Goal: Transaction & Acquisition: Purchase product/service

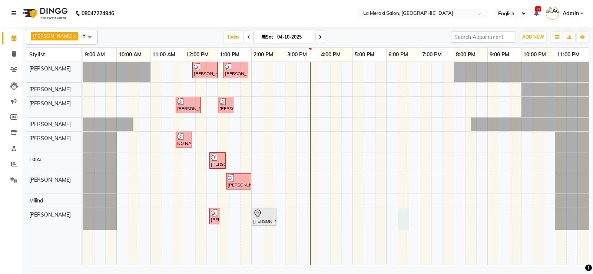
click at [403, 213] on div "[PERSON_NAME], TK02, 12:15 PM-01:00 PM, Blow-Dry (₹850) [PERSON_NAME], TK05, 01…" at bounding box center [336, 163] width 506 height 203
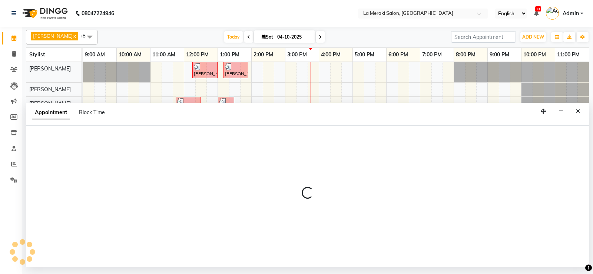
select select "92930"
select select "tentative"
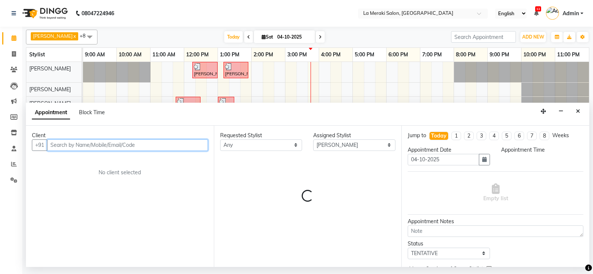
select select "1095"
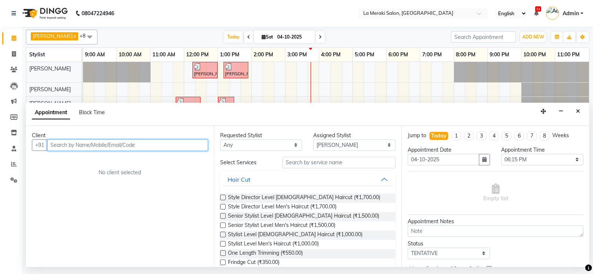
click at [198, 145] on input "text" at bounding box center [127, 144] width 161 height 11
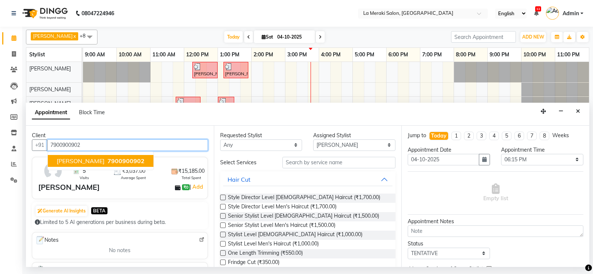
click at [98, 159] on button "[PERSON_NAME] 7900900902" at bounding box center [101, 161] width 106 height 12
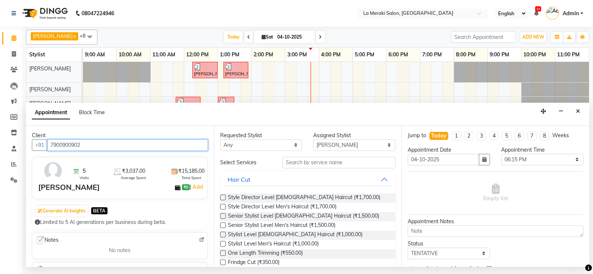
type input "7900900902"
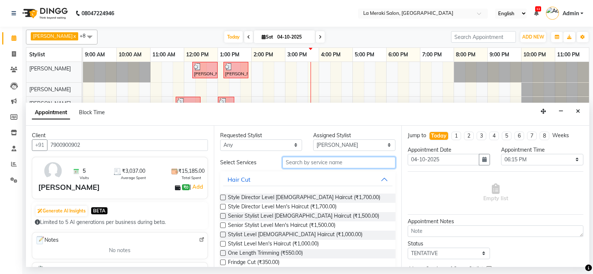
click at [320, 164] on input "text" at bounding box center [339, 162] width 113 height 11
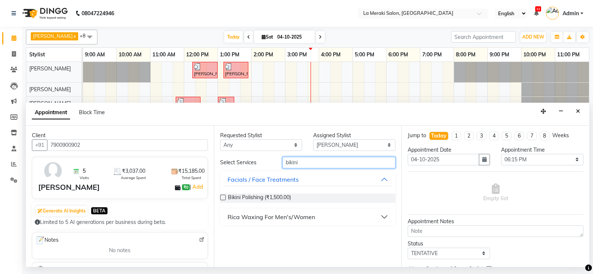
type input "bikini"
click at [383, 214] on button "Rica Waxing For Men's/Women" at bounding box center [308, 216] width 170 height 13
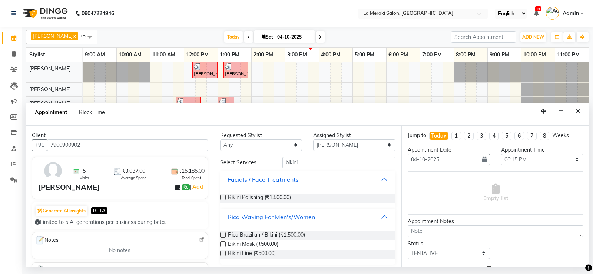
scroll to position [4, 0]
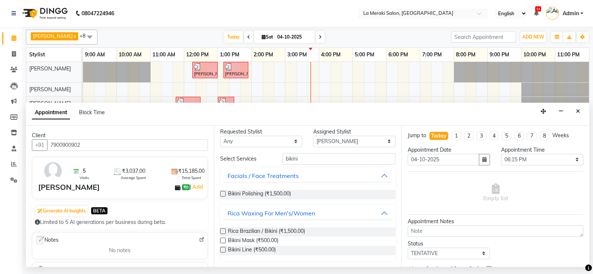
click at [222, 232] on label at bounding box center [223, 231] width 6 height 6
click at [222, 232] on input "checkbox" at bounding box center [222, 232] width 5 height 5
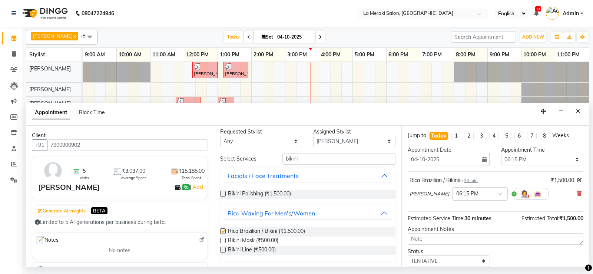
scroll to position [48, 0]
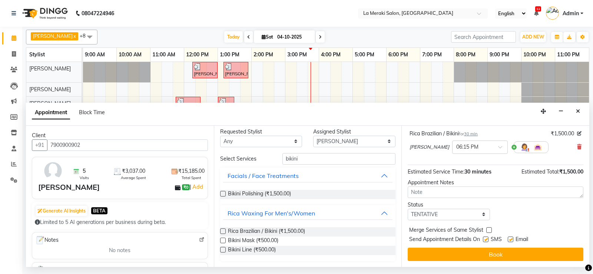
checkbox input "false"
click at [487, 237] on label at bounding box center [486, 240] width 6 height 6
click at [487, 238] on input "checkbox" at bounding box center [485, 240] width 5 height 5
checkbox input "false"
click at [511, 239] on label at bounding box center [511, 240] width 6 height 6
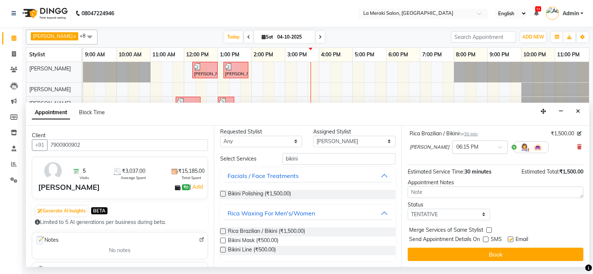
click at [511, 239] on input "checkbox" at bounding box center [510, 240] width 5 height 5
checkbox input "false"
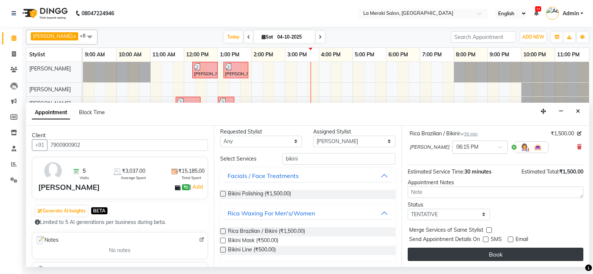
click at [496, 252] on button "Book" at bounding box center [496, 254] width 176 height 13
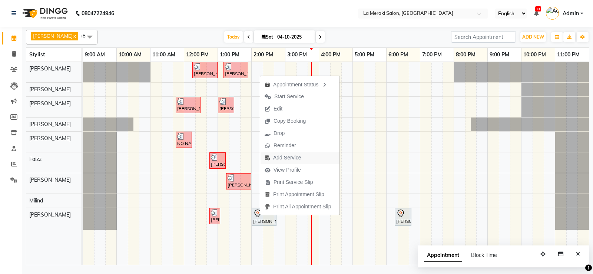
click at [292, 157] on span "Add Service" at bounding box center [287, 158] width 28 height 8
select select "92930"
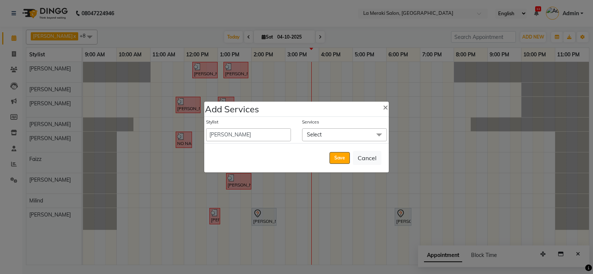
click at [358, 135] on span "Select" at bounding box center [344, 134] width 85 height 13
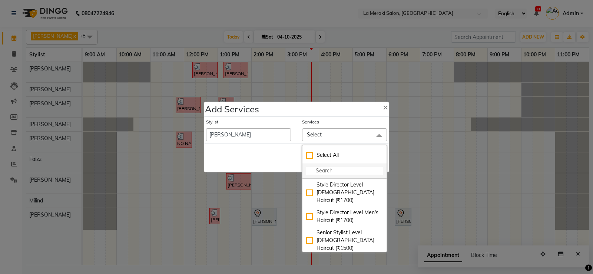
click at [339, 171] on input "multiselect-search" at bounding box center [344, 171] width 77 height 8
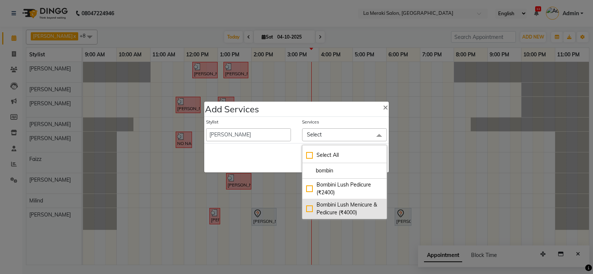
type input "bombin"
click at [310, 210] on div "Bombini Lush Menicure & Pedicure (₹4000)" at bounding box center [344, 209] width 77 height 16
checkbox input "true"
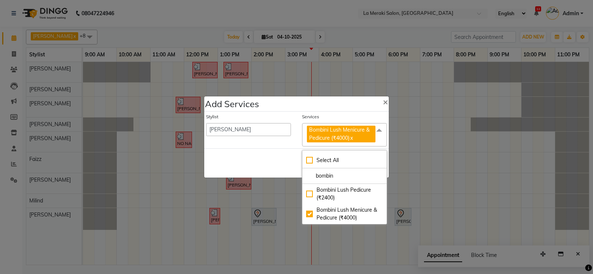
click at [342, 114] on div "Services" at bounding box center [344, 118] width 85 height 10
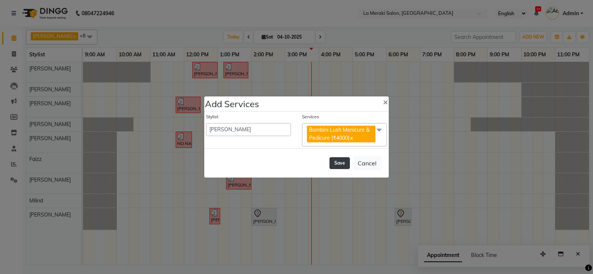
click at [341, 163] on button "Save" at bounding box center [340, 163] width 20 height 12
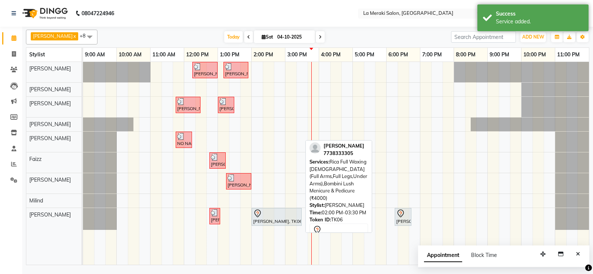
click at [294, 217] on div at bounding box center [276, 213] width 47 height 9
select select "7"
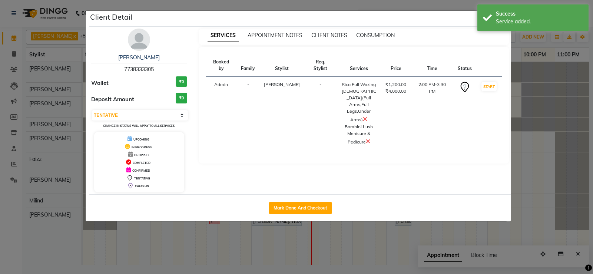
click at [546, 99] on ngb-modal-window "Client Detail [PERSON_NAME] 7738333305 Wallet ₹0 Deposit Amount ₹0 Select IN SE…" at bounding box center [296, 137] width 593 height 274
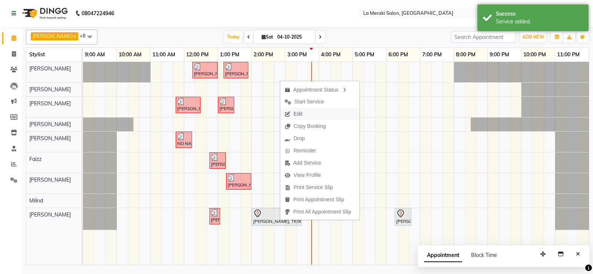
click at [299, 112] on span "Edit" at bounding box center [298, 114] width 9 height 8
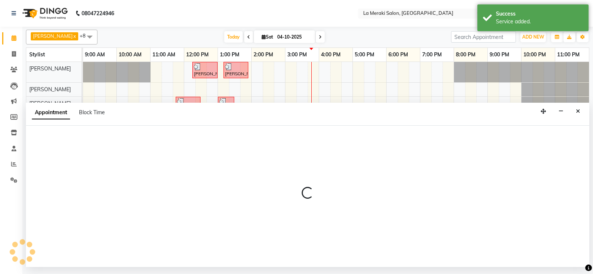
select select "tentative"
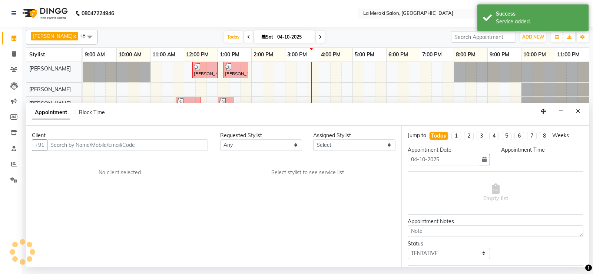
select select "92930"
select select "840"
select select "110"
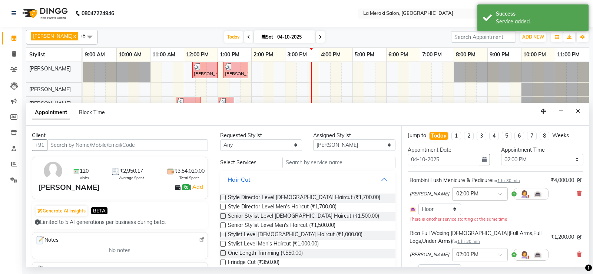
click at [508, 193] on span at bounding box center [502, 196] width 9 height 8
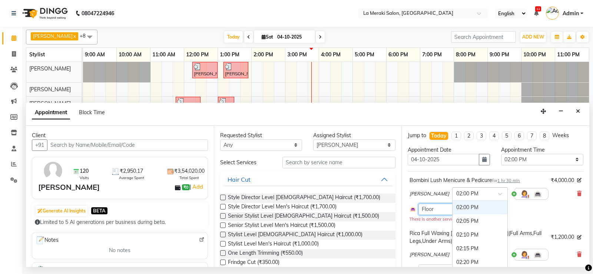
click at [440, 205] on select "Select Room Floor" at bounding box center [440, 209] width 43 height 11
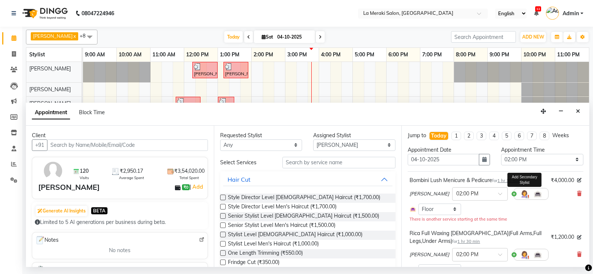
click at [529, 195] on img at bounding box center [524, 194] width 9 height 9
click at [471, 209] on span at bounding box center [471, 211] width 15 height 14
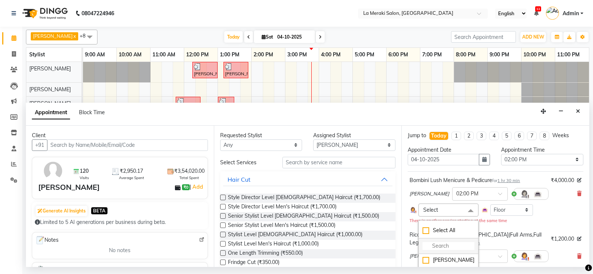
click at [452, 243] on li at bounding box center [448, 246] width 59 height 16
click at [452, 244] on input "multiselect-search" at bounding box center [449, 246] width 52 height 8
type input "n"
type input "mil"
click at [426, 261] on div "Milind" at bounding box center [449, 260] width 52 height 8
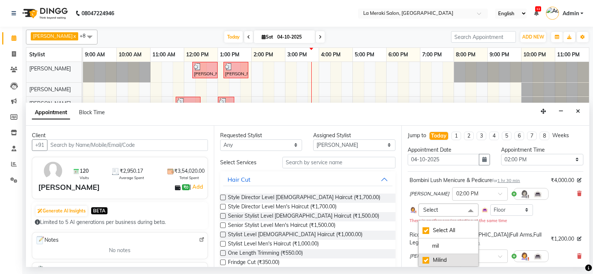
checkbox input "true"
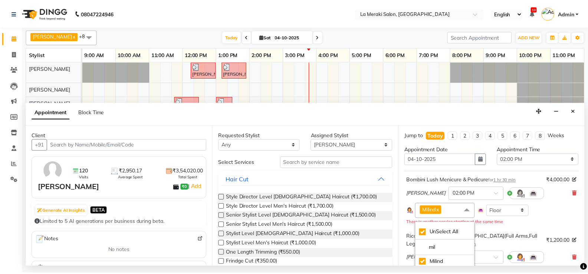
scroll to position [103, 0]
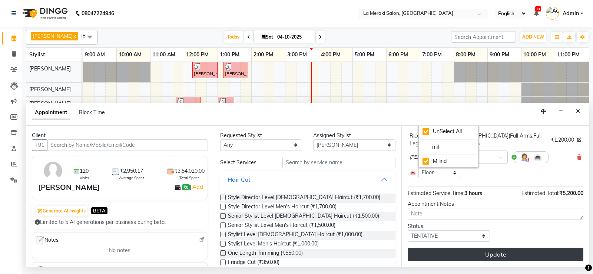
click at [490, 256] on button "Update" at bounding box center [496, 254] width 176 height 13
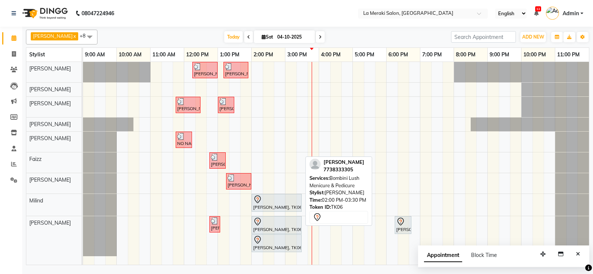
click at [281, 228] on div "[PERSON_NAME], TK06, 02:00 PM-03:30 PM, Bombini Lush Menicure & Pedicure" at bounding box center [277, 225] width 49 height 16
select select "7"
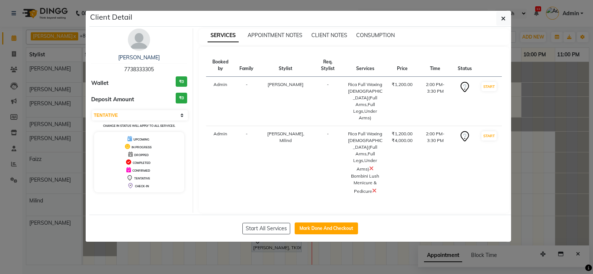
click at [377, 189] on icon at bounding box center [374, 191] width 4 height 6
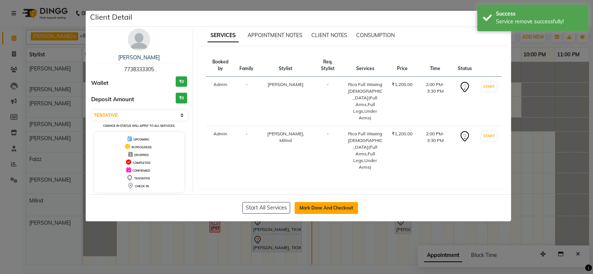
click at [341, 205] on button "Mark Done And Checkout" at bounding box center [326, 208] width 63 height 12
select select "438"
select select "service"
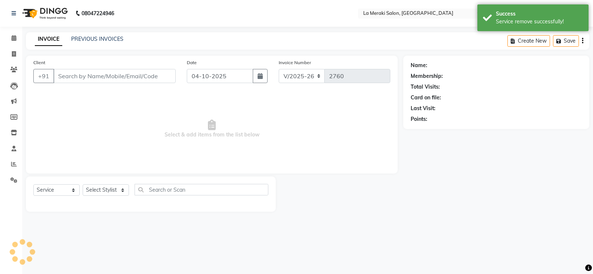
type input "7738333305"
select select "92930"
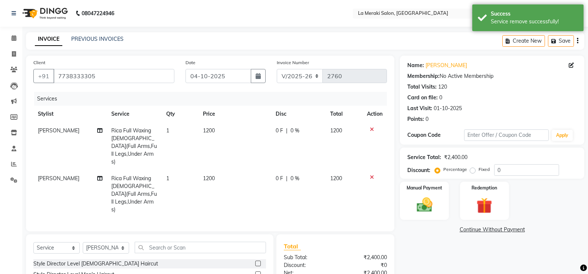
click at [373, 175] on icon at bounding box center [372, 177] width 4 height 5
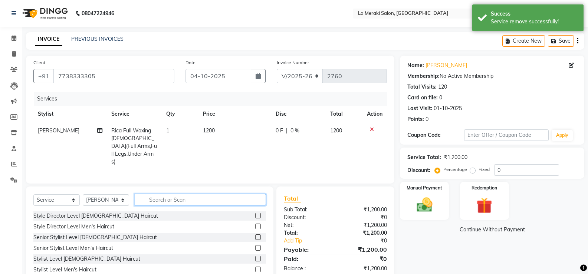
click at [173, 196] on input "text" at bounding box center [200, 199] width 131 height 11
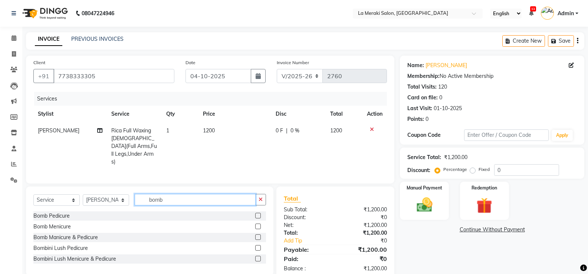
type input "bomb"
click at [260, 234] on label at bounding box center [258, 237] width 6 height 6
click at [260, 235] on input "checkbox" at bounding box center [257, 237] width 5 height 5
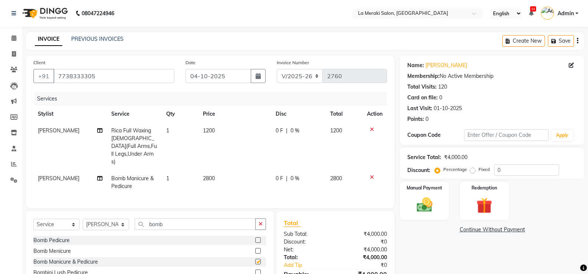
checkbox input "false"
click at [371, 175] on icon at bounding box center [372, 177] width 4 height 5
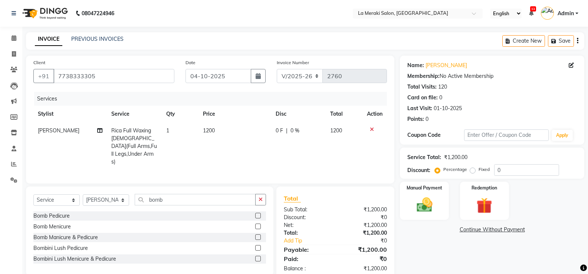
click at [257, 258] on label at bounding box center [258, 259] width 6 height 6
click at [257, 258] on input "checkbox" at bounding box center [257, 259] width 5 height 5
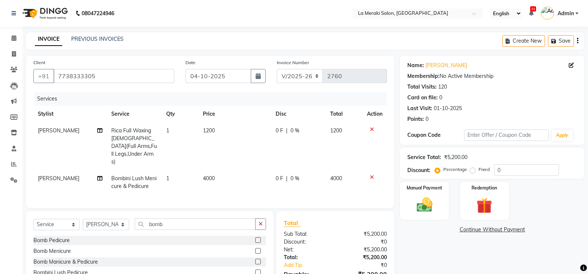
checkbox input "false"
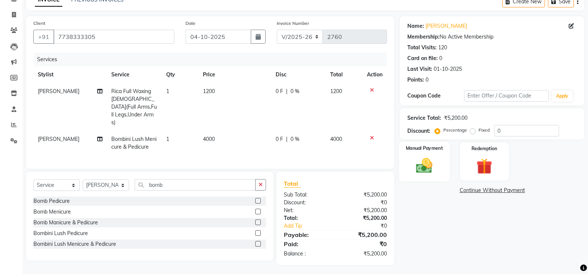
click at [425, 163] on img at bounding box center [424, 165] width 26 height 19
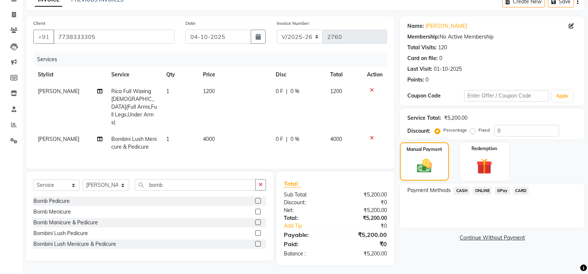
click at [461, 191] on span "CASH" at bounding box center [462, 191] width 16 height 9
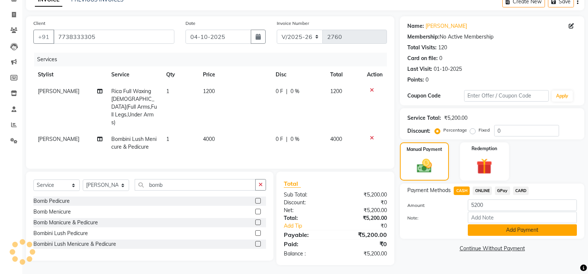
click at [488, 232] on button "Add Payment" at bounding box center [522, 229] width 109 height 11
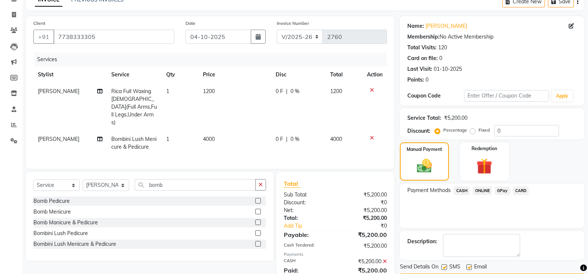
scroll to position [66, 0]
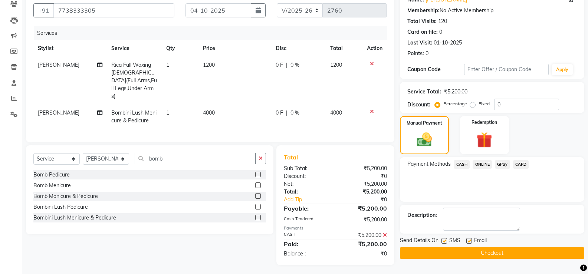
click at [442, 242] on label at bounding box center [444, 241] width 6 height 6
click at [442, 242] on input "checkbox" at bounding box center [443, 241] width 5 height 5
checkbox input "false"
click at [471, 242] on label at bounding box center [469, 241] width 6 height 6
click at [471, 242] on input "checkbox" at bounding box center [468, 241] width 5 height 5
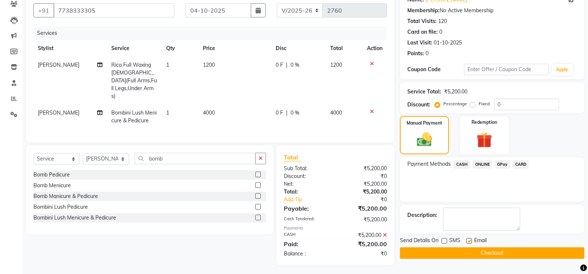
checkbox input "false"
click at [465, 252] on button "Checkout" at bounding box center [492, 252] width 184 height 11
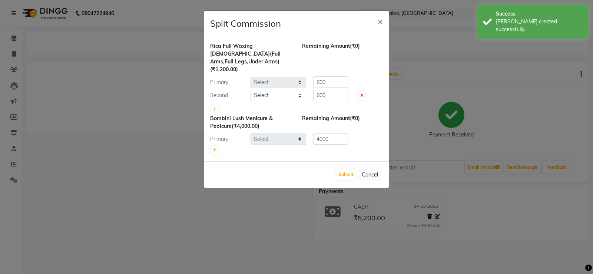
select select "92930"
select select "64939"
select select "92930"
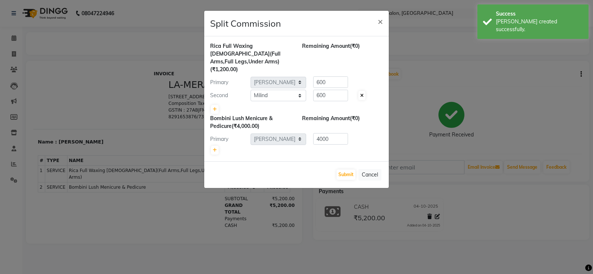
click at [362, 93] on icon at bounding box center [361, 95] width 3 height 4
type input "1200"
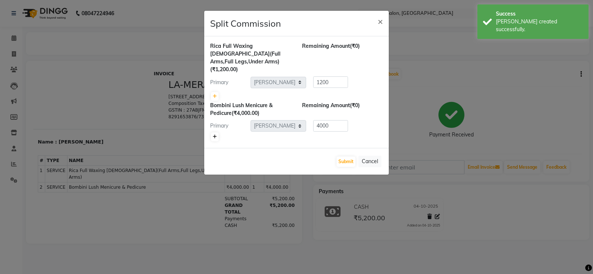
click at [213, 135] on icon at bounding box center [215, 137] width 4 height 4
type input "2000"
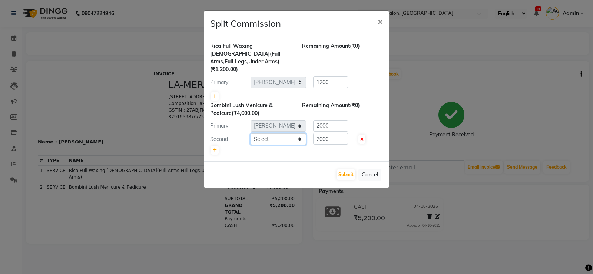
click at [280, 134] on select "Select [PERSON_NAME] Anus [PERSON_NAME] Faizz [PERSON_NAME] [PERSON_NAME] Kadam…" at bounding box center [279, 139] width 56 height 11
select select "64939"
click at [251, 134] on select "Select [PERSON_NAME] Anus [PERSON_NAME] Faizz [PERSON_NAME] [PERSON_NAME] Kadam…" at bounding box center [279, 139] width 56 height 11
click at [350, 169] on button "Submit" at bounding box center [346, 174] width 19 height 10
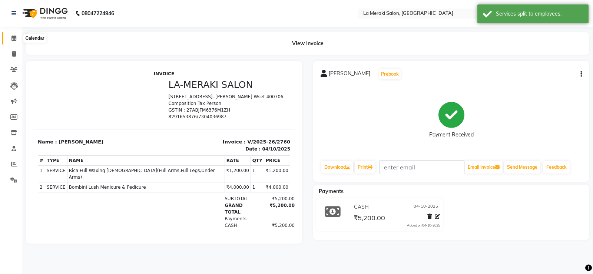
click at [16, 40] on icon at bounding box center [13, 38] width 5 height 6
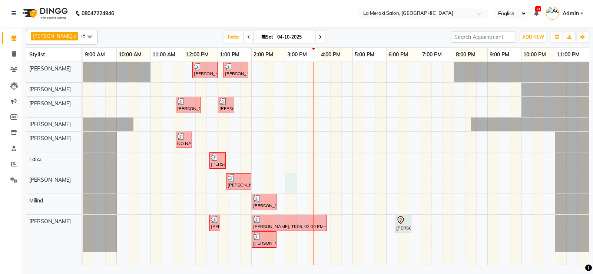
click at [291, 186] on div "[PERSON_NAME], TK02, 12:15 PM-01:00 PM, Blow-Dry (₹850) [PERSON_NAME], TK05, 01…" at bounding box center [336, 163] width 506 height 203
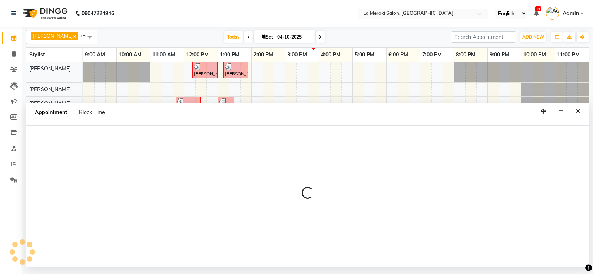
select select "24520"
select select "900"
select select "tentative"
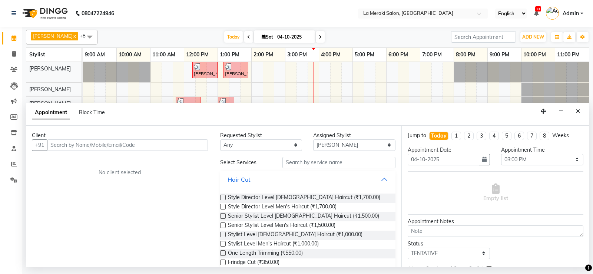
click at [119, 146] on input "text" at bounding box center [127, 144] width 161 height 11
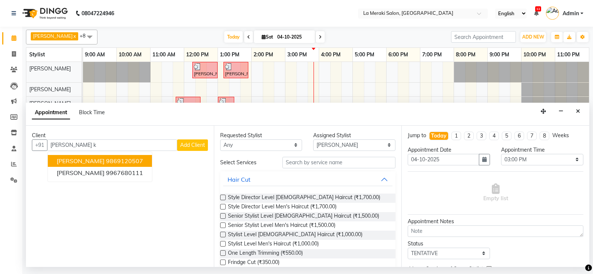
drag, startPoint x: 112, startPoint y: 160, endPoint x: 288, endPoint y: 179, distance: 176.8
click at [112, 161] on ngb-highlight "9869120507" at bounding box center [124, 160] width 37 height 7
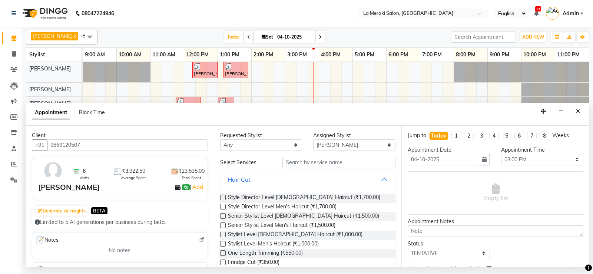
type input "9869120507"
click at [331, 165] on input "text" at bounding box center [339, 162] width 113 height 11
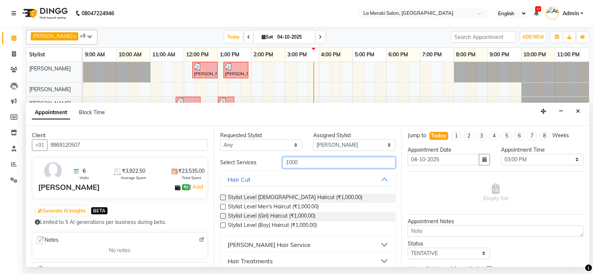
type input "1000"
click at [223, 197] on label at bounding box center [223, 198] width 6 height 6
click at [223, 197] on input "checkbox" at bounding box center [222, 198] width 5 height 5
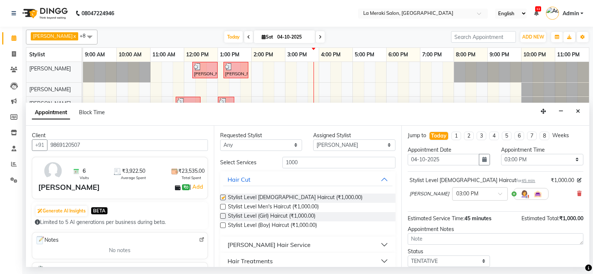
checkbox input "false"
click at [308, 159] on input "1000" at bounding box center [339, 162] width 113 height 11
type input "1"
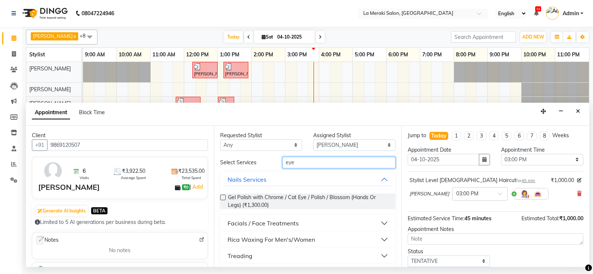
type input "eye"
click at [378, 254] on button "Treading" at bounding box center [308, 255] width 170 height 13
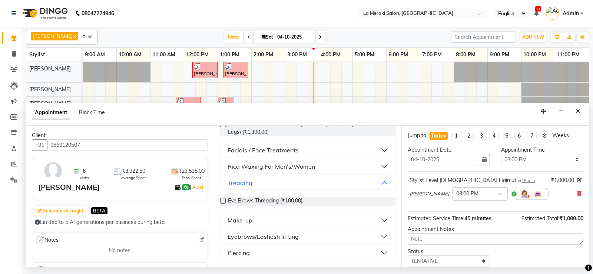
click at [222, 200] on label at bounding box center [223, 201] width 6 height 6
click at [222, 200] on input "checkbox" at bounding box center [222, 201] width 5 height 5
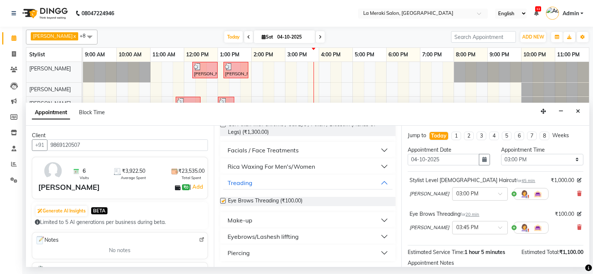
scroll to position [0, 0]
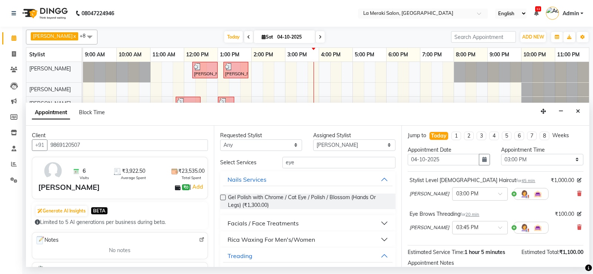
checkbox input "false"
click at [304, 165] on input "eye" at bounding box center [339, 162] width 113 height 11
type input "e"
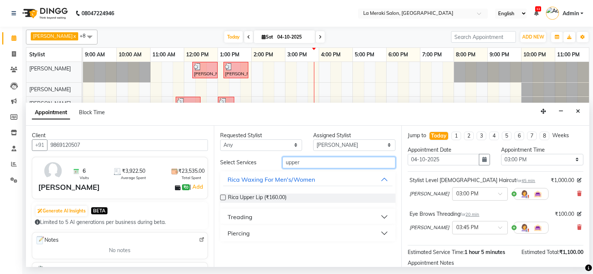
type input "upper"
click at [224, 198] on label at bounding box center [223, 198] width 6 height 6
click at [224, 198] on input "checkbox" at bounding box center [222, 198] width 5 height 5
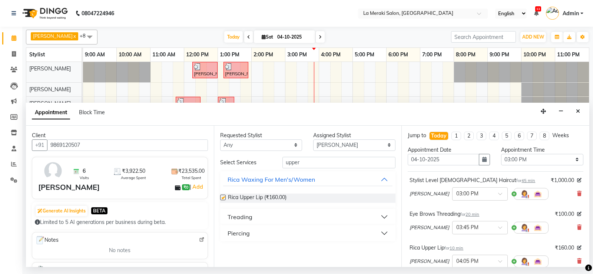
checkbox input "false"
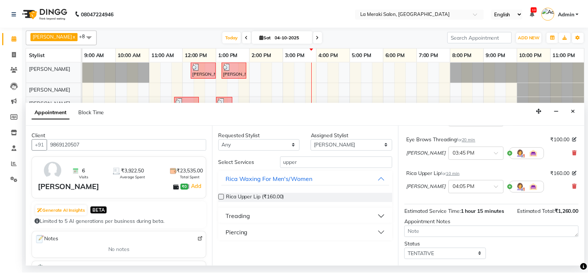
scroll to position [114, 0]
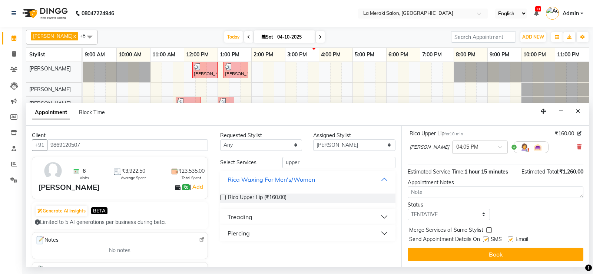
click at [486, 241] on label at bounding box center [486, 240] width 6 height 6
click at [486, 241] on input "checkbox" at bounding box center [485, 240] width 5 height 5
checkbox input "false"
click at [512, 238] on label at bounding box center [511, 240] width 6 height 6
click at [512, 238] on input "checkbox" at bounding box center [510, 240] width 5 height 5
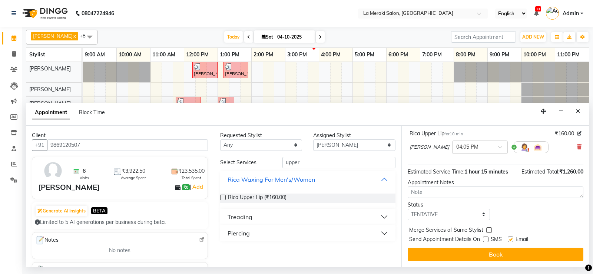
checkbox input "false"
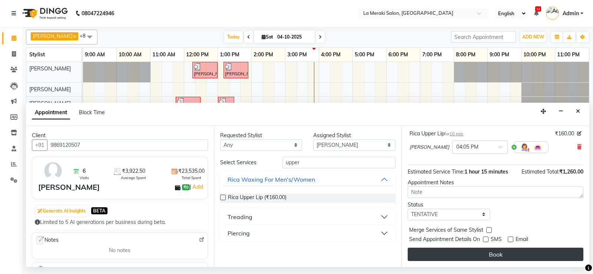
click at [494, 251] on button "Book" at bounding box center [496, 254] width 176 height 13
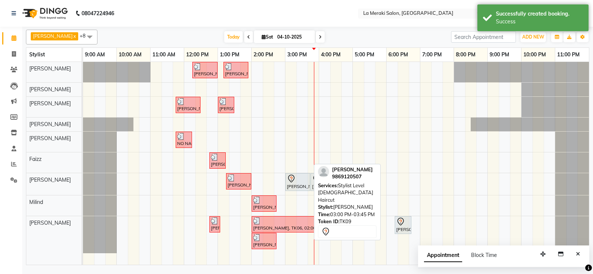
click at [296, 185] on div "[PERSON_NAME], TK09, 03:00 PM-03:45 PM, Stylist Level [DEMOGRAPHIC_DATA] Haircut" at bounding box center [297, 182] width 23 height 16
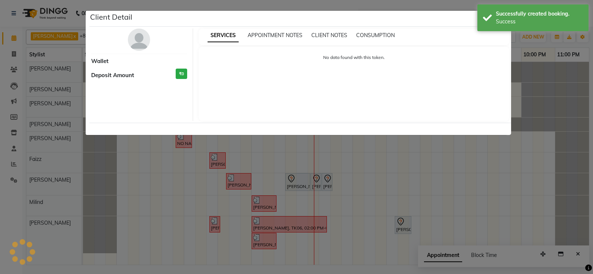
select select "7"
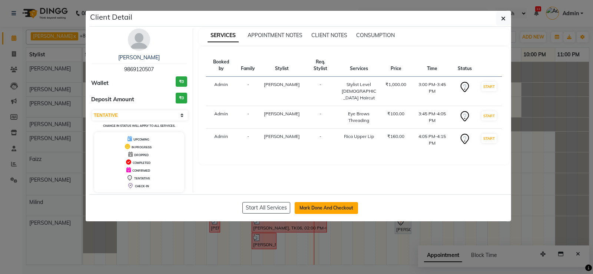
click at [311, 208] on button "Mark Done And Checkout" at bounding box center [326, 208] width 63 height 12
select select "438"
select select "service"
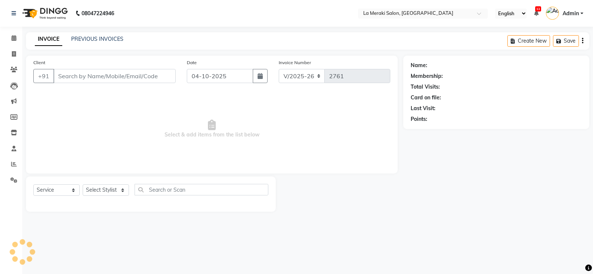
type input "9869120507"
select select "24520"
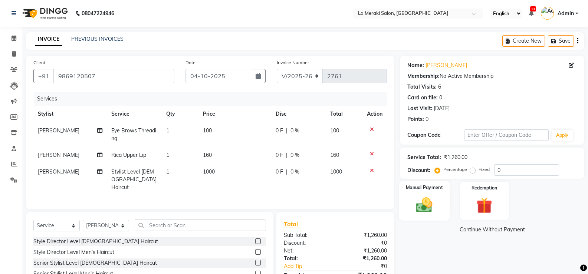
click at [422, 205] on img at bounding box center [424, 204] width 26 height 19
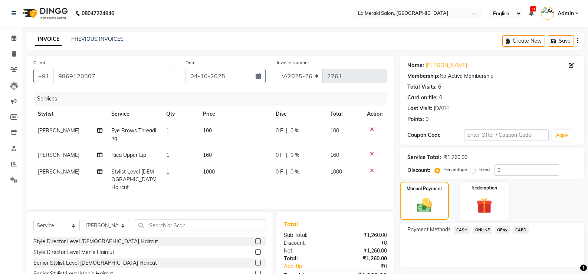
click at [458, 229] on span "CASH" at bounding box center [462, 230] width 16 height 9
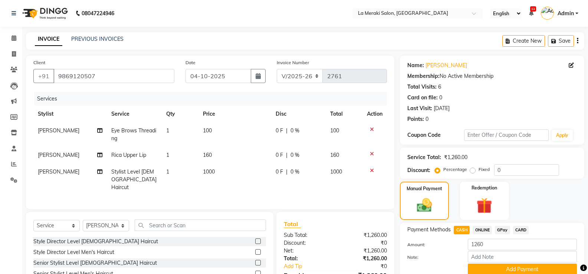
scroll to position [56, 0]
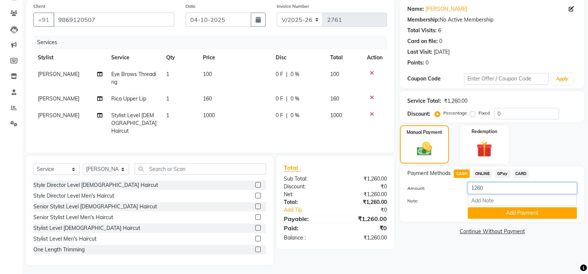
drag, startPoint x: 503, startPoint y: 187, endPoint x: 352, endPoint y: 200, distance: 151.1
click at [352, 200] on div "Client [PHONE_NUMBER] Date [DATE] Invoice Number V/2025 V/[PHONE_NUMBER] Servic…" at bounding box center [304, 132] width 569 height 266
type input "1400"
click at [494, 211] on button "Add Payment" at bounding box center [522, 212] width 109 height 11
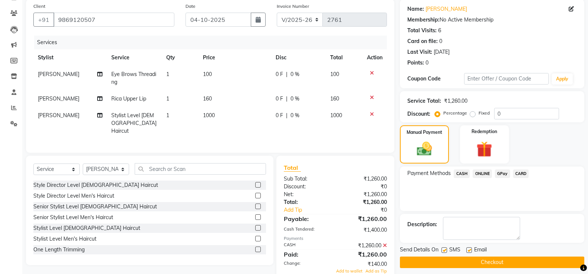
scroll to position [82, 0]
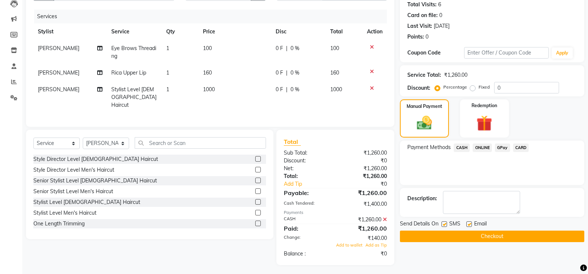
click at [385, 217] on icon at bounding box center [385, 219] width 4 height 5
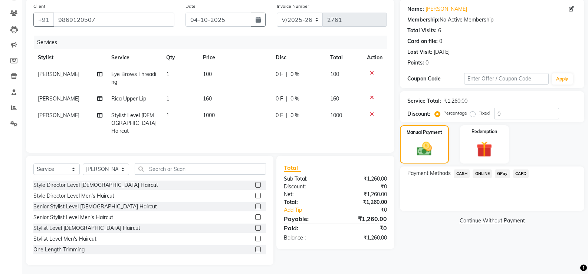
click at [460, 174] on span "CASH" at bounding box center [462, 173] width 16 height 9
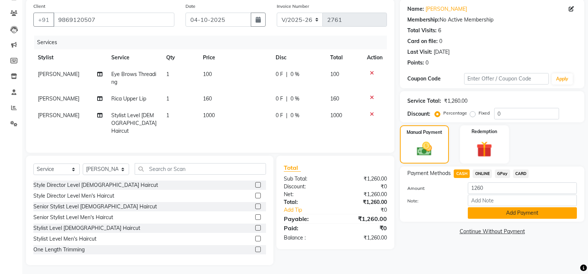
click at [478, 211] on button "Add Payment" at bounding box center [522, 212] width 109 height 11
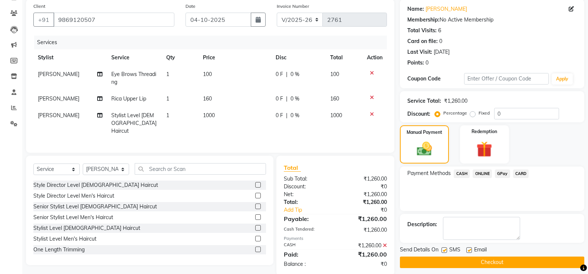
scroll to position [67, 0]
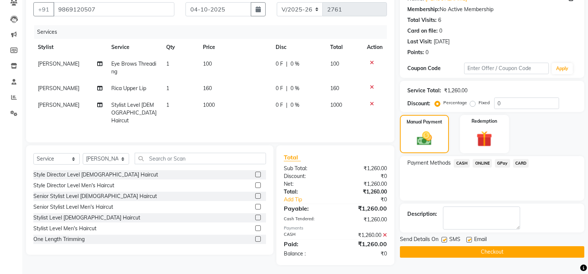
click at [440, 240] on div "Send Details On SMS Email" at bounding box center [492, 239] width 184 height 9
click at [445, 241] on label at bounding box center [444, 240] width 6 height 6
click at [445, 241] on input "checkbox" at bounding box center [443, 240] width 5 height 5
checkbox input "false"
click at [470, 241] on label at bounding box center [469, 240] width 6 height 6
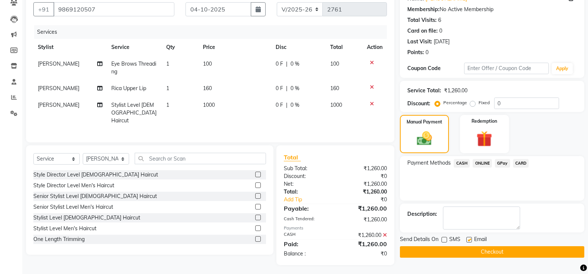
click at [470, 241] on input "checkbox" at bounding box center [468, 240] width 5 height 5
checkbox input "false"
click at [458, 248] on button "Checkout" at bounding box center [492, 251] width 184 height 11
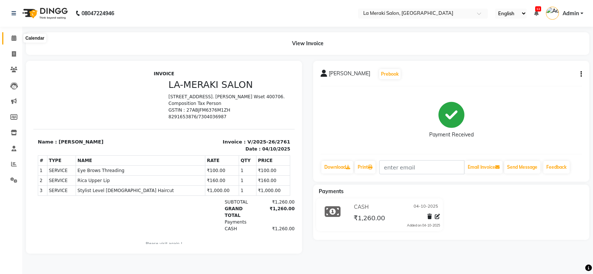
click at [13, 37] on icon at bounding box center [13, 38] width 5 height 6
